Goal: Task Accomplishment & Management: Use online tool/utility

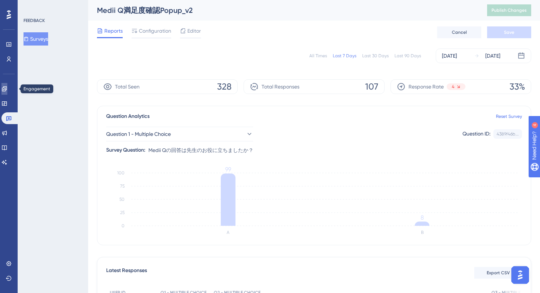
click at [7, 86] on icon at bounding box center [4, 89] width 6 height 6
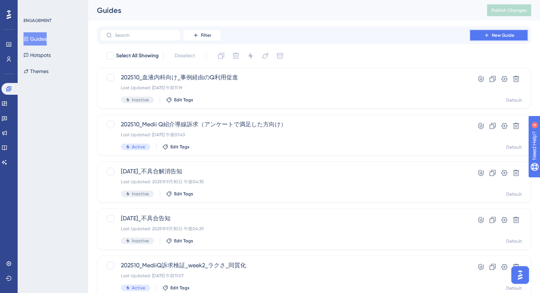
click at [501, 34] on span "New Guide" at bounding box center [502, 35] width 22 height 6
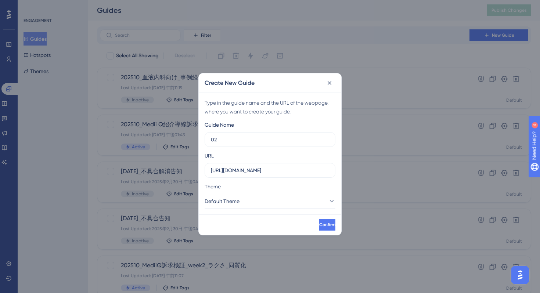
type input "0"
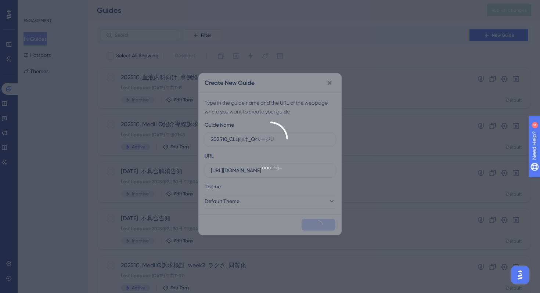
type input "202510_CLL向け_QページU"
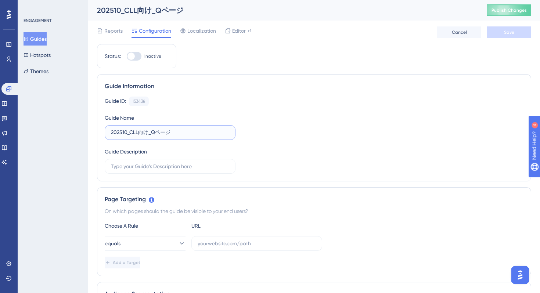
click at [189, 132] on input "202510_CLL向け_Qページ" at bounding box center [170, 132] width 118 height 8
type input "202510_CLL向け_Qページ_UG"
click at [170, 169] on input "text" at bounding box center [170, 166] width 118 height 8
type input "ソリューション検証用"
click at [301, 156] on div "Guide ID: 153438 Copy Guide Name 202510_CLL向け_Qページ_UG Guide Description ソリューション…" at bounding box center [314, 135] width 418 height 77
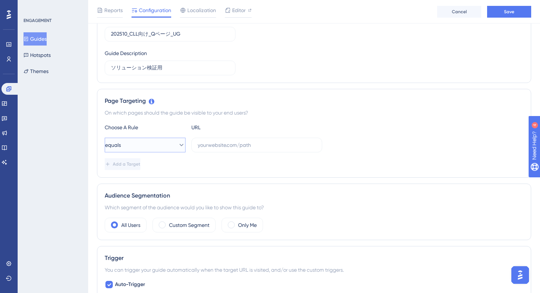
click at [178, 146] on icon at bounding box center [181, 144] width 7 height 7
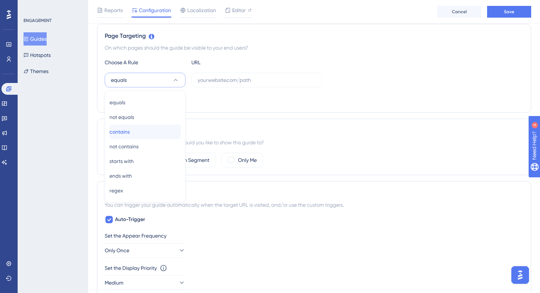
click at [157, 132] on div "contains contains" at bounding box center [144, 131] width 71 height 15
click at [220, 81] on input "text" at bounding box center [256, 80] width 118 height 8
paste input "https://e-consult.medii.jp/ai-assistant?utm_source=20251020_nmo_ai_14_cll_spa_1"
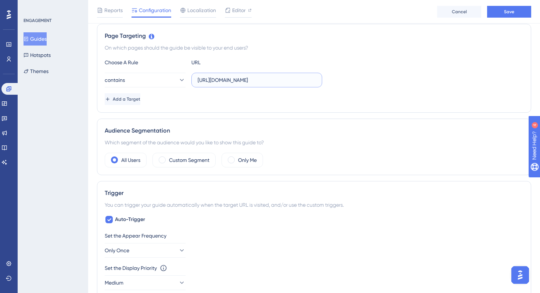
scroll to position [0, 78]
type input "https://e-consult.medii.jp/ai-assistant?utm_source=20251020_nmo_ai_14_cll_spa_1"
click at [290, 109] on div "Page Targeting On which pages should the guide be visible to your end users? Ch…" at bounding box center [314, 68] width 434 height 89
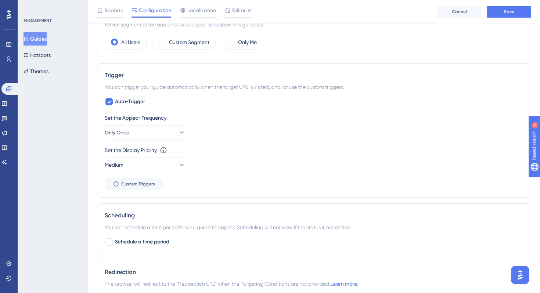
scroll to position [285, 0]
click at [166, 130] on button "Only Once" at bounding box center [145, 131] width 81 height 15
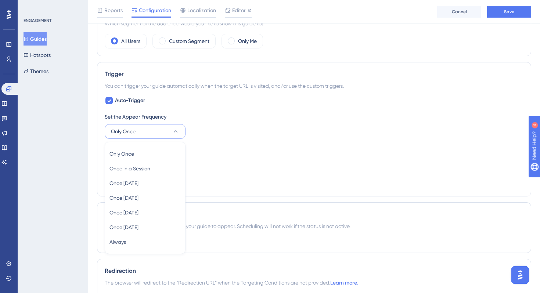
scroll to position [337, 0]
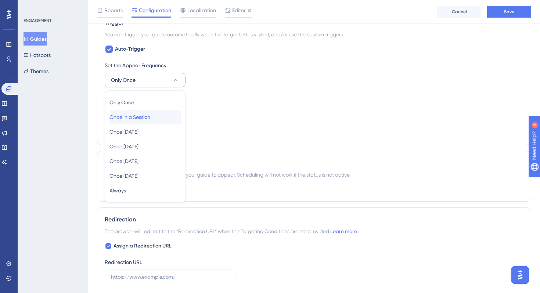
click at [150, 116] on span "Once in a Session" at bounding box center [129, 117] width 41 height 9
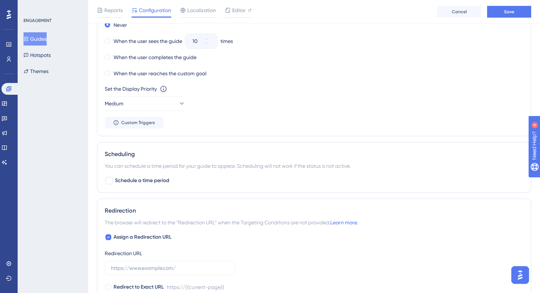
scroll to position [565, 0]
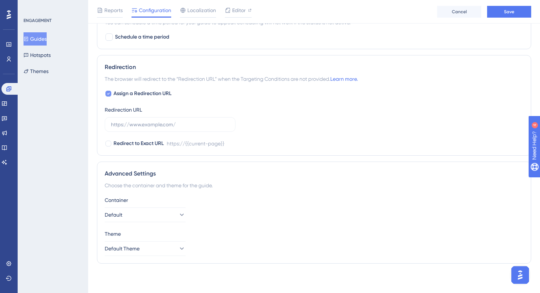
click at [109, 96] on icon at bounding box center [108, 94] width 3 height 6
checkbox input "false"
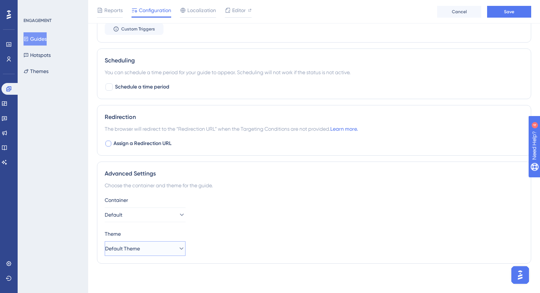
click at [148, 250] on button "Default Theme" at bounding box center [145, 248] width 81 height 15
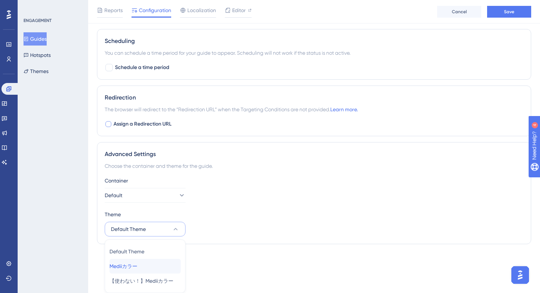
click at [146, 264] on div "Mediiカラー Mediiカラー" at bounding box center [144, 266] width 71 height 15
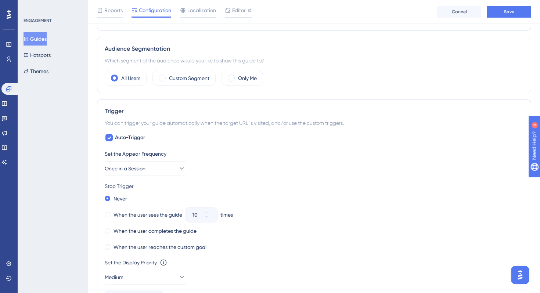
scroll to position [0, 0]
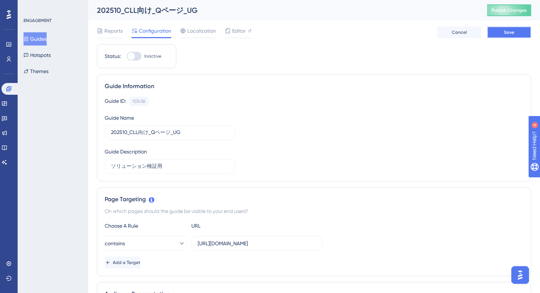
click at [514, 32] on button "Save" at bounding box center [509, 32] width 44 height 12
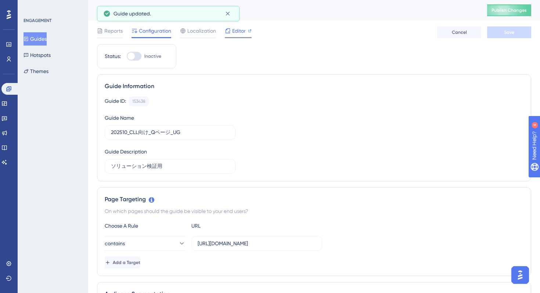
click at [241, 33] on span "Editor" at bounding box center [239, 30] width 14 height 9
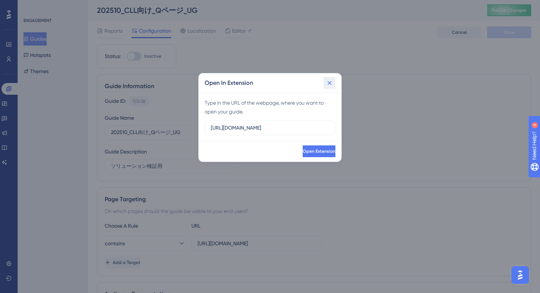
click at [328, 83] on icon at bounding box center [329, 82] width 7 height 7
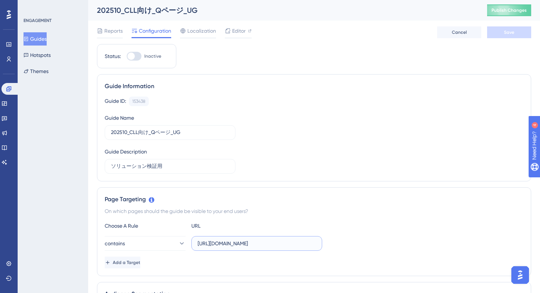
click at [215, 245] on input "https://e-consult.medii.jp/ai-assistant?utm_source=20251020_nmo_ai_14_cll_spa_1" at bounding box center [256, 243] width 118 height 8
type input "https://stg-e-consult.medii.jp/ai-assistant?utm_source=20251020_nmo_ai_14_cll_s…"
click at [502, 35] on button "Save" at bounding box center [509, 32] width 44 height 12
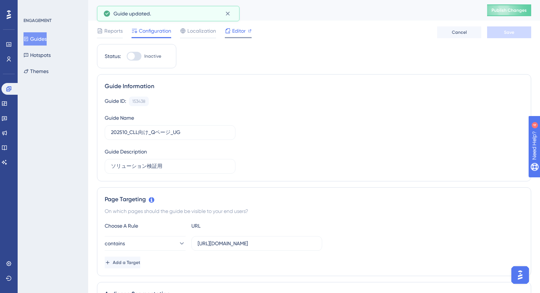
click at [238, 34] on span "Editor" at bounding box center [239, 30] width 14 height 9
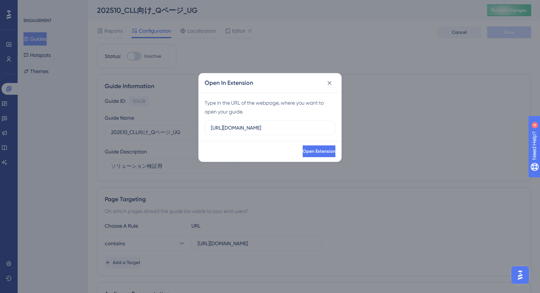
drag, startPoint x: 287, startPoint y: 129, endPoint x: 153, endPoint y: 121, distance: 133.4
click at [153, 121] on div "Open In Extension Type in the URL of the webpage, where you want to open your g…" at bounding box center [270, 146] width 540 height 293
click at [226, 126] on input "https://e-consult.medii.jp/ai-assistant?utm_source=20251020_nmo_ai_14_cll_spa_1" at bounding box center [270, 128] width 118 height 8
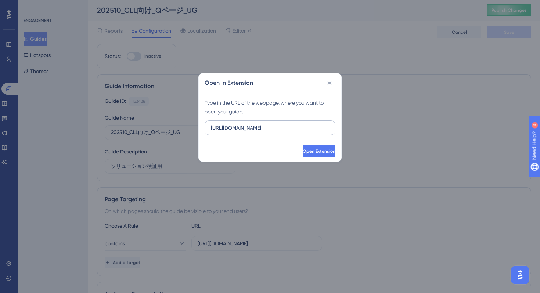
click at [232, 130] on input "https://e-consult.medii.jp/ai-assistant" at bounding box center [270, 128] width 118 height 8
type input "https://stg-e-consult.medii.jp/ai-assistant"
click at [319, 151] on span "Open Extension" at bounding box center [318, 151] width 33 height 6
click at [333, 81] on button at bounding box center [329, 83] width 12 height 12
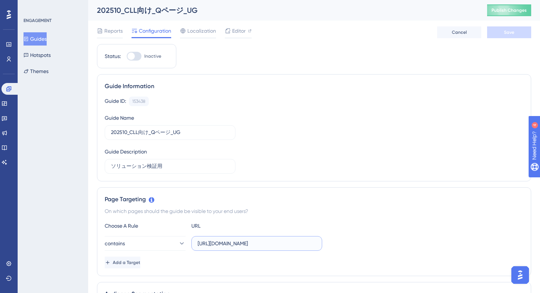
click at [287, 242] on input "https://stg-e-consult.medii.jp/ai-assistant?utm_source=20251020_nmo_ai_14_cll_s…" at bounding box center [256, 243] width 118 height 8
click at [7, 116] on link at bounding box center [4, 118] width 6 height 12
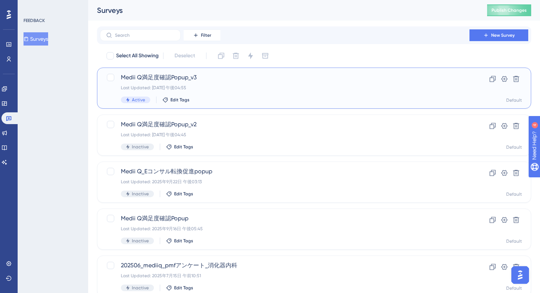
click at [244, 89] on div "Last Updated: 2025年10月06日 午後04:55" at bounding box center [284, 88] width 327 height 6
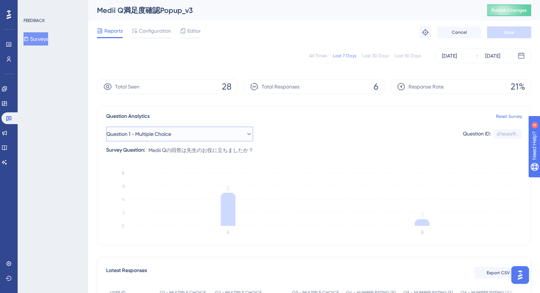
click at [247, 134] on icon at bounding box center [249, 134] width 4 height 2
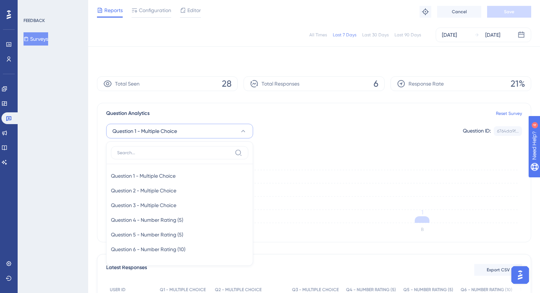
scroll to position [60, 0]
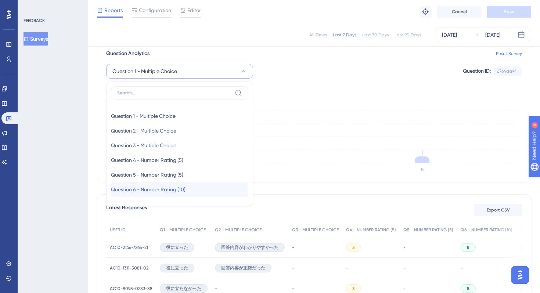
click at [173, 190] on span "Question 6 - Number Rating (10)" at bounding box center [148, 189] width 75 height 9
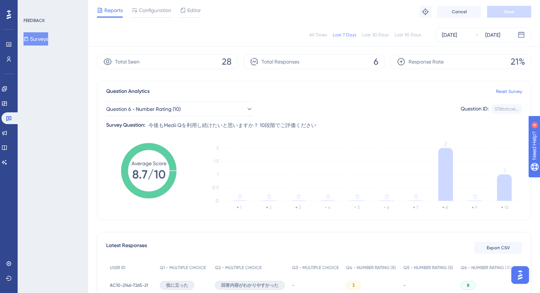
scroll to position [44, 0]
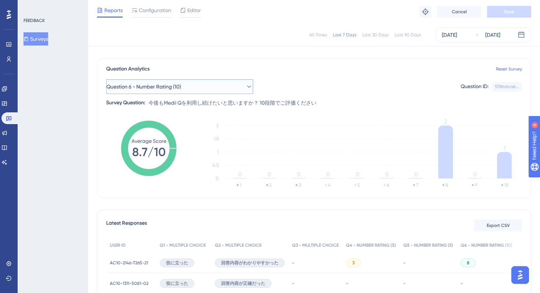
click at [239, 88] on button "Question 6 - Number Rating (10)" at bounding box center [179, 86] width 147 height 15
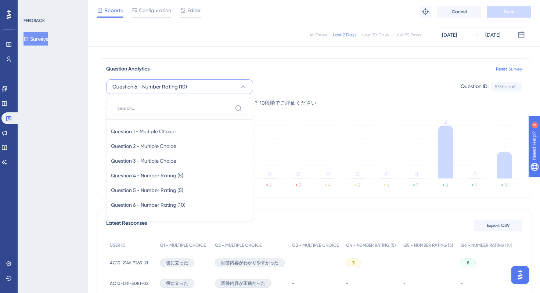
scroll to position [57, 0]
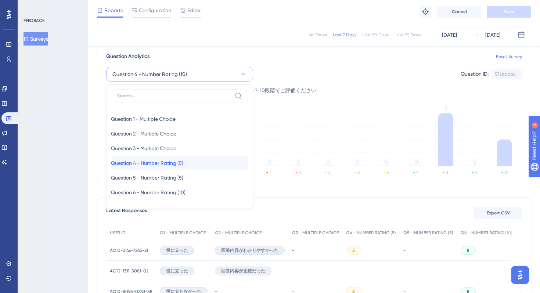
click at [180, 159] on span "Question 4 - Number Rating (5)" at bounding box center [147, 163] width 72 height 9
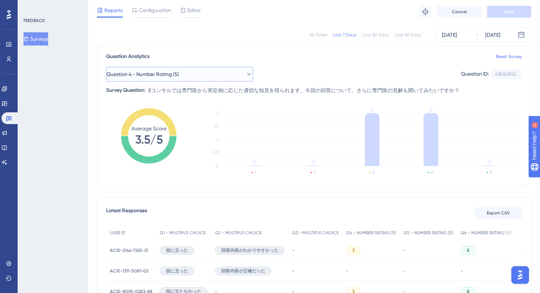
click at [202, 73] on button "Question 4 - Number Rating (5)" at bounding box center [179, 74] width 147 height 15
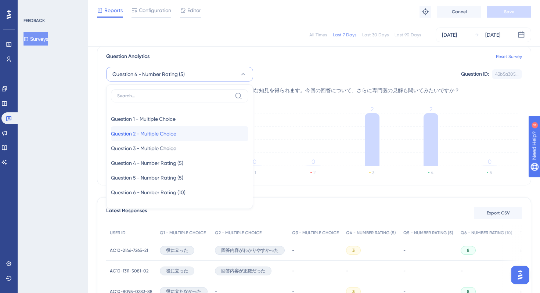
click at [169, 133] on span "Question 2 - Multiple Choice" at bounding box center [143, 133] width 65 height 9
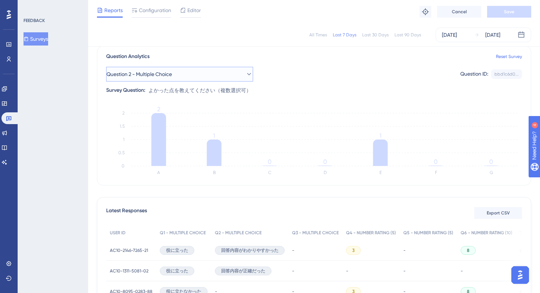
click at [226, 75] on button "Question 2 - Multiple Choice" at bounding box center [179, 74] width 147 height 15
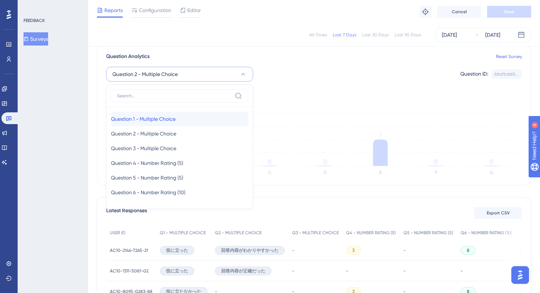
click at [188, 117] on div "Question 1 - Multiple Choice Question 1 - Multiple Choice" at bounding box center [179, 119] width 137 height 15
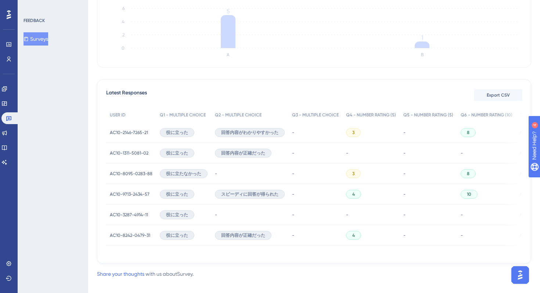
scroll to position [186, 0]
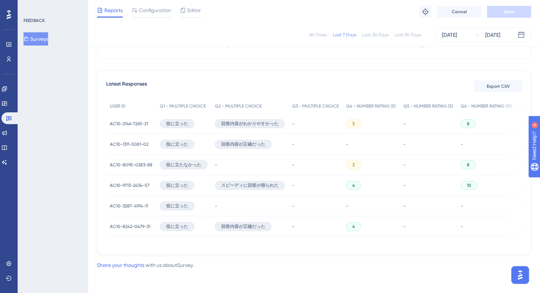
click at [137, 183] on span "AC10-9713-2434-57" at bounding box center [130, 185] width 40 height 6
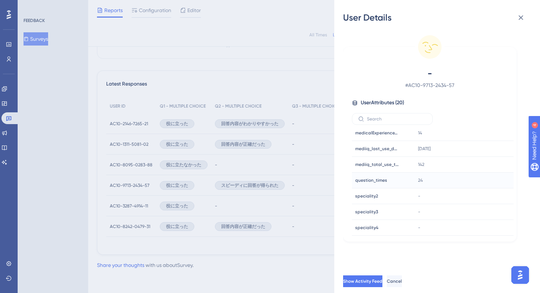
scroll to position [0, 0]
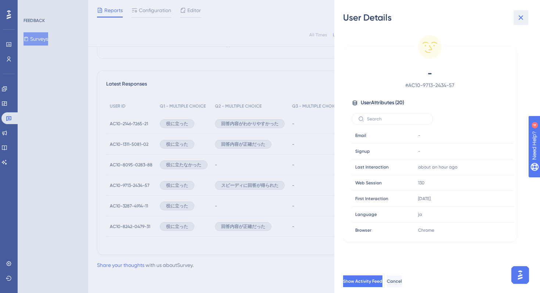
click at [519, 19] on icon at bounding box center [520, 17] width 5 height 5
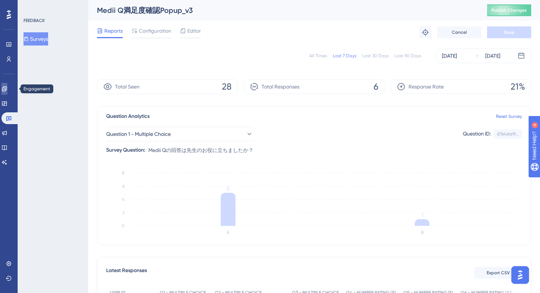
click at [7, 88] on icon at bounding box center [4, 89] width 6 height 6
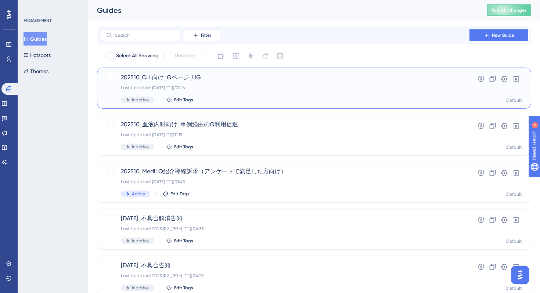
click at [234, 85] on div "Last Updated: 2025年10月06日 午後07:26" at bounding box center [284, 88] width 327 height 6
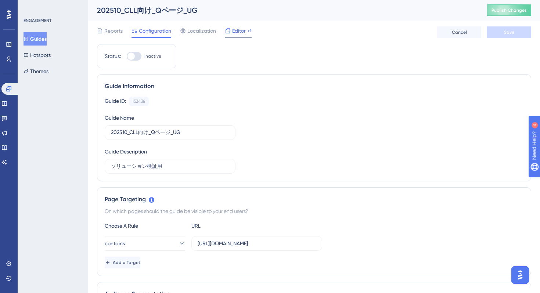
click at [236, 32] on span "Editor" at bounding box center [239, 30] width 14 height 9
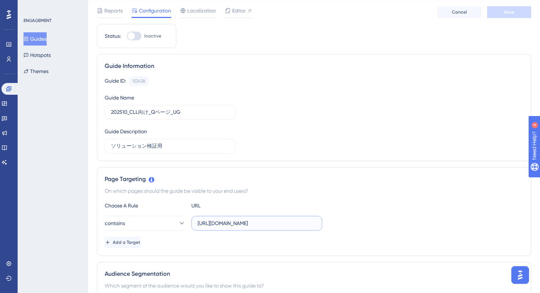
click at [266, 220] on input "https://stg-e-consult.medii.jp/ai-assistant?utm_source=20251020_nmo_ai_14_cll_s…" at bounding box center [256, 223] width 118 height 8
